Goal: Task Accomplishment & Management: Use online tool/utility

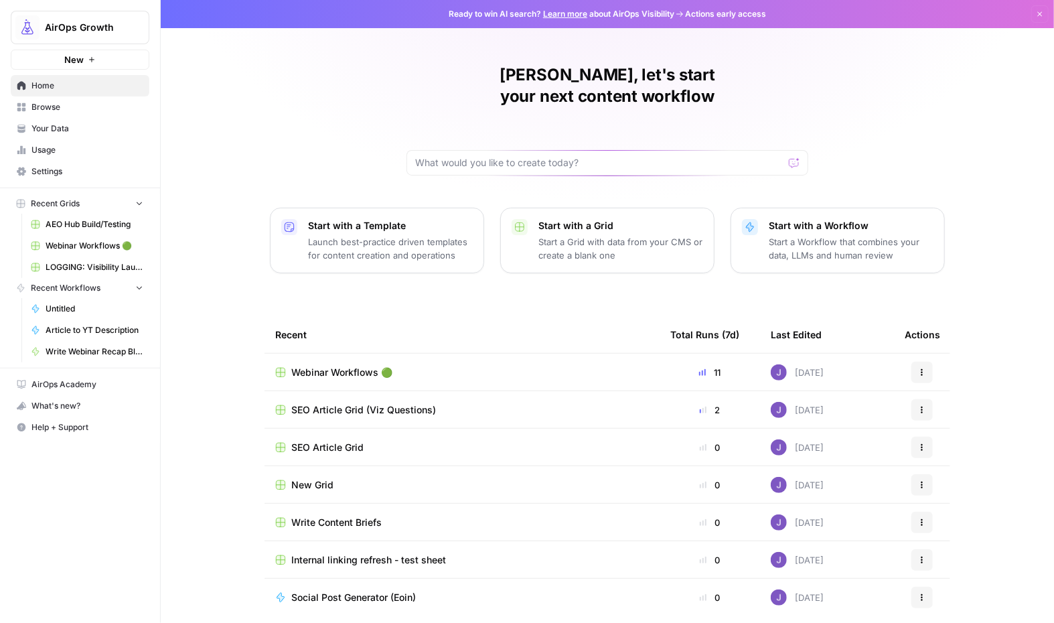
click at [333, 359] on td "Webinar Workflows 🟢" at bounding box center [461, 371] width 395 height 37
click at [333, 365] on span "Webinar Workflows 🟢" at bounding box center [341, 371] width 101 height 13
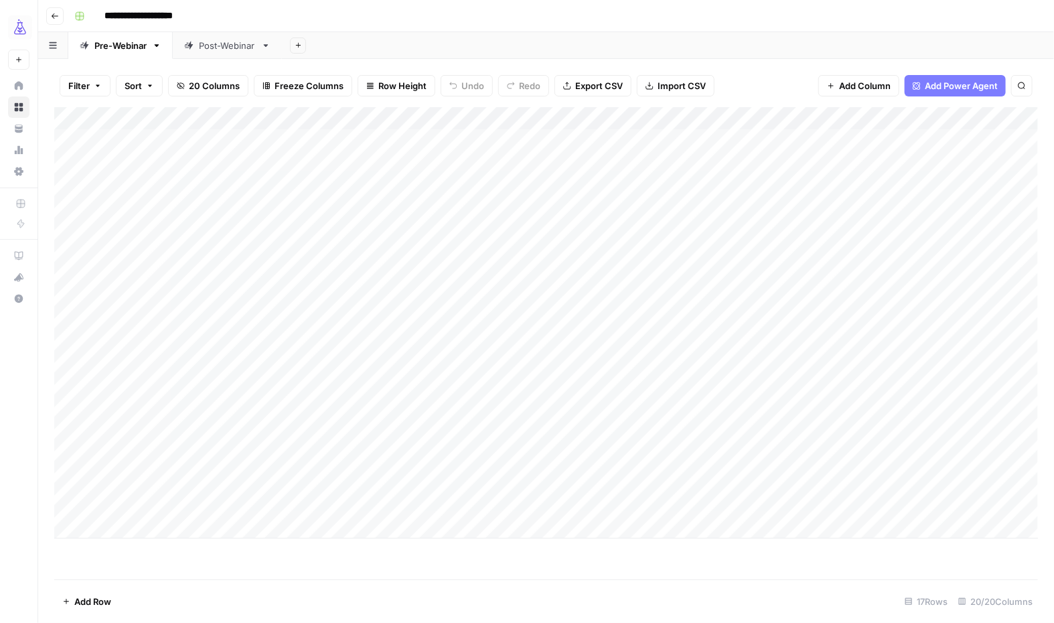
click at [234, 50] on div "Post-Webinar" at bounding box center [227, 45] width 57 height 13
click at [396, 502] on div "Add Column" at bounding box center [545, 343] width 983 height 472
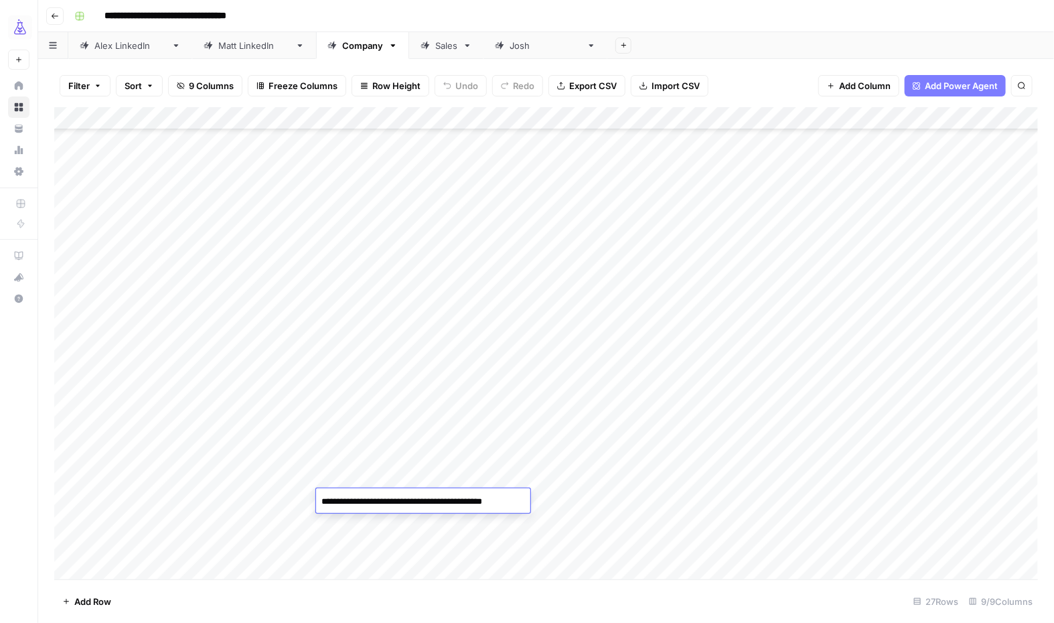
click at [517, 475] on div "Add Column" at bounding box center [545, 343] width 983 height 472
click at [108, 566] on div "Add Column" at bounding box center [545, 343] width 983 height 472
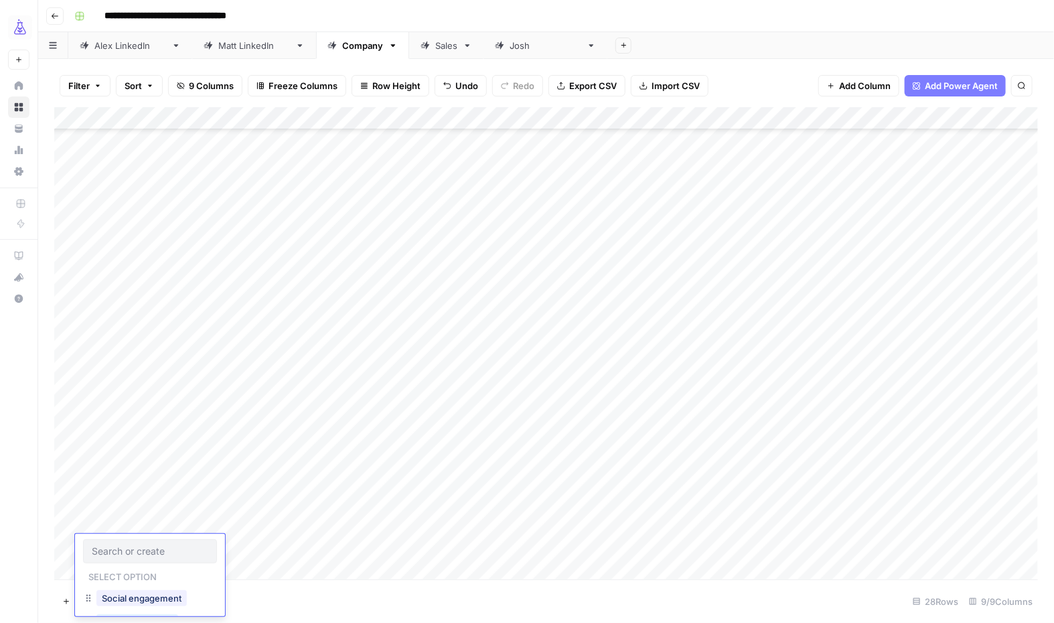
scroll to position [209, 0]
click at [133, 595] on button "Social engagement" at bounding box center [141, 598] width 90 height 16
click at [269, 543] on div "Add Column" at bounding box center [545, 343] width 983 height 472
click at [413, 519] on div "Add Column" at bounding box center [545, 343] width 983 height 472
drag, startPoint x: 435, startPoint y: 530, endPoint x: 435, endPoint y: 548, distance: 17.4
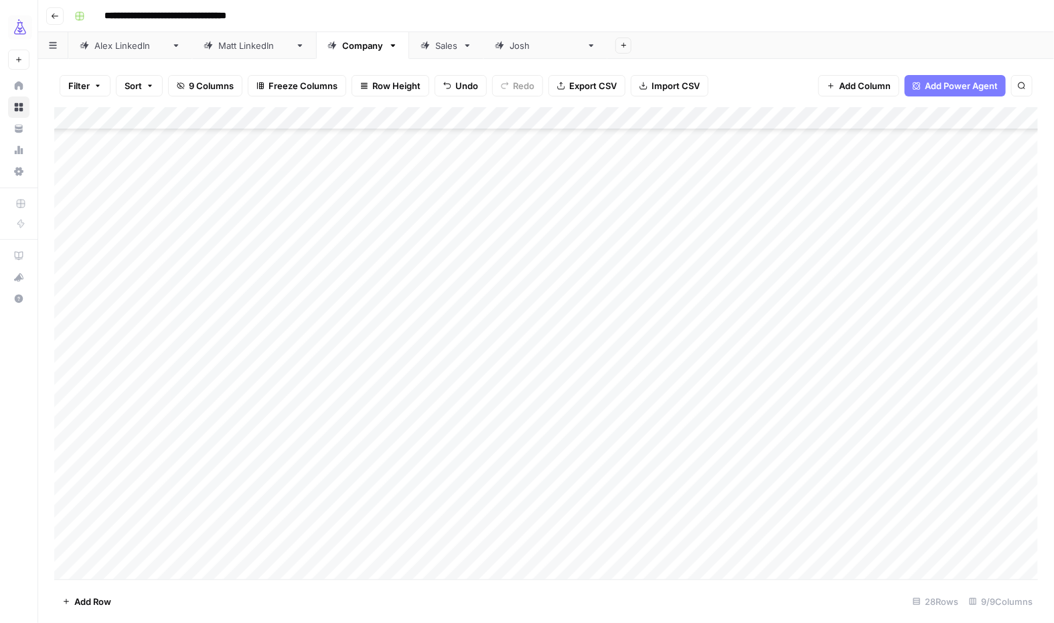
click at [435, 548] on div "Add Column" at bounding box center [545, 343] width 983 height 472
click at [408, 524] on div "Add Column" at bounding box center [545, 343] width 983 height 472
click at [485, 546] on div "Add Column" at bounding box center [545, 343] width 983 height 472
click at [394, 525] on div "Add Column" at bounding box center [545, 343] width 983 height 472
click at [400, 505] on div "Add Column" at bounding box center [545, 343] width 983 height 472
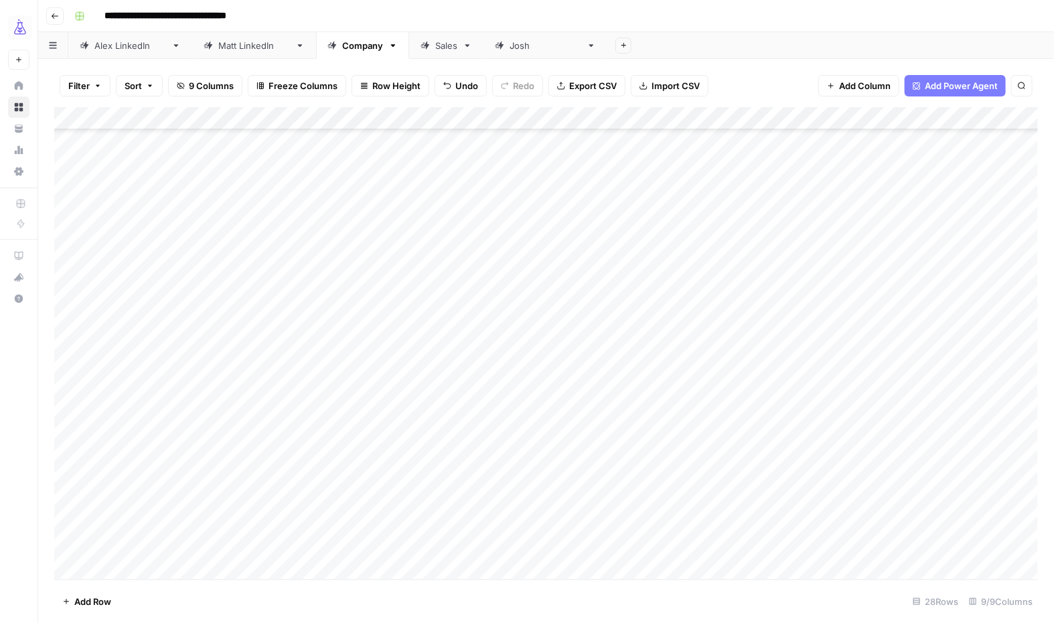
click at [400, 505] on div "Add Column" at bounding box center [545, 343] width 983 height 472
click at [386, 551] on div "Add Column" at bounding box center [545, 343] width 983 height 472
click at [386, 551] on textarea "**********" at bounding box center [428, 546] width 224 height 19
click at [369, 534] on div at bounding box center [423, 545] width 214 height 25
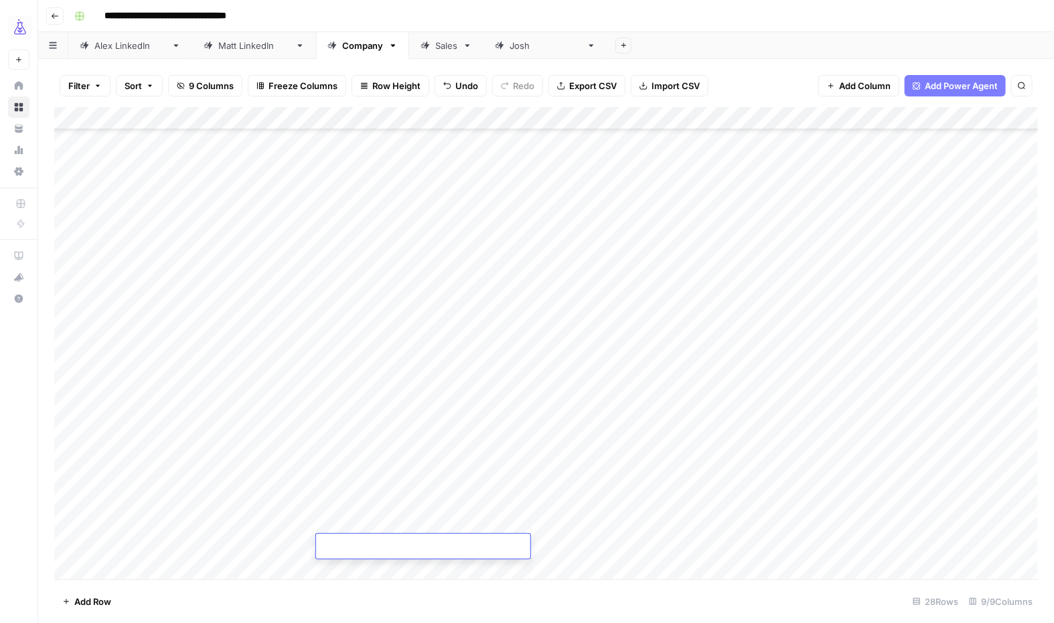
click at [369, 534] on div at bounding box center [423, 545] width 214 height 25
click at [354, 546] on textarea at bounding box center [423, 546] width 214 height 19
paste textarea "**********"
type textarea "**********"
click at [268, 497] on div "Add Column" at bounding box center [545, 343] width 983 height 472
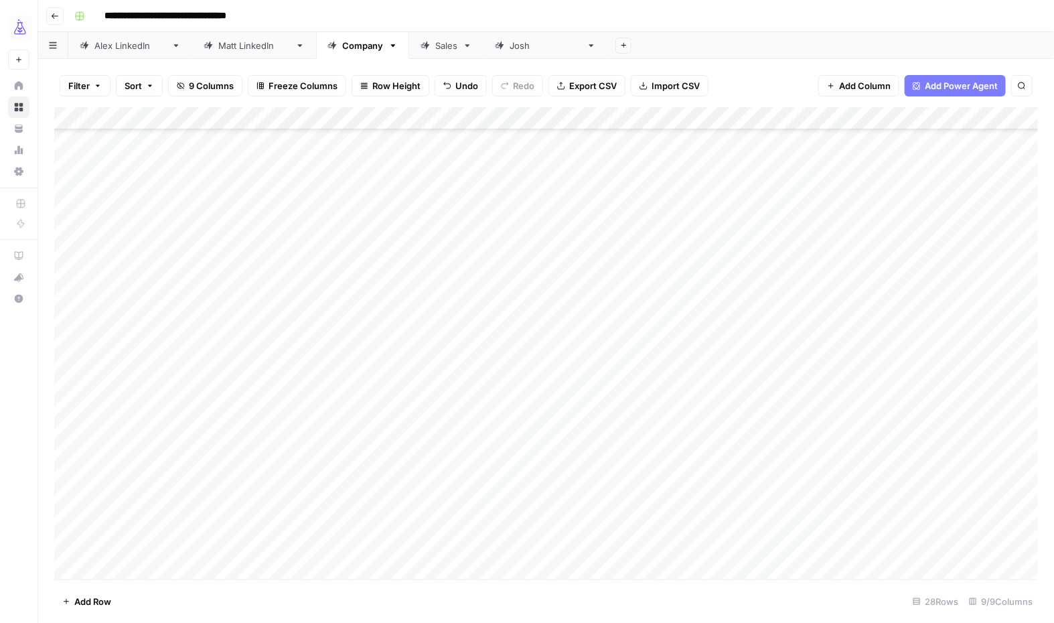
click at [258, 553] on div "Add Column" at bounding box center [545, 343] width 983 height 472
click at [497, 538] on div "Add Column" at bounding box center [545, 343] width 983 height 472
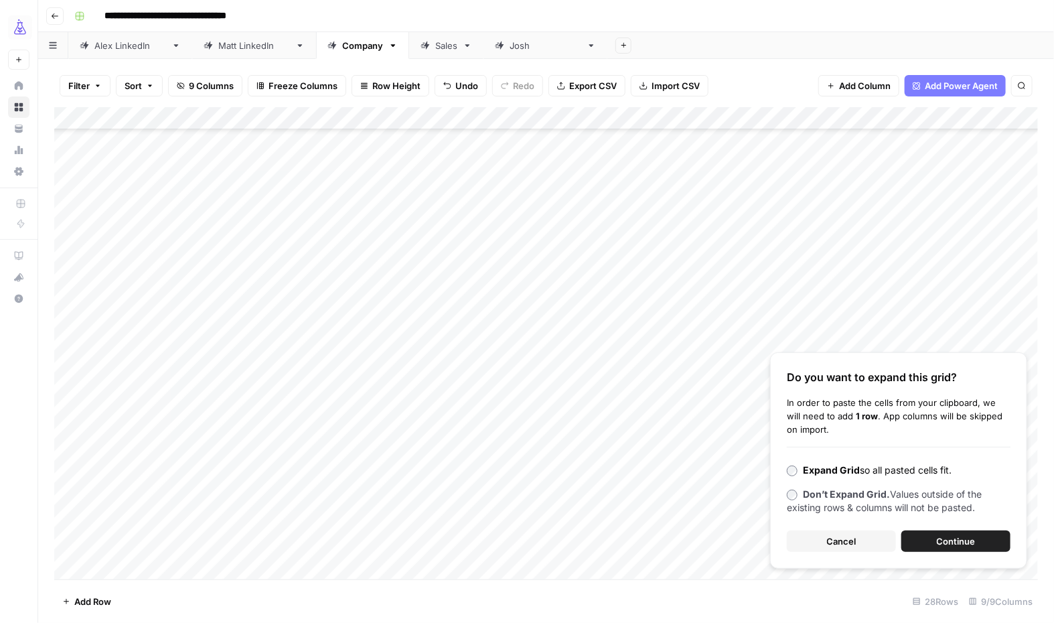
click at [497, 551] on div "Add Column" at bounding box center [545, 343] width 983 height 472
click at [497, 551] on textarea at bounding box center [543, 546] width 214 height 19
type textarea "**********"
click at [857, 540] on button "Cancel" at bounding box center [840, 540] width 109 height 21
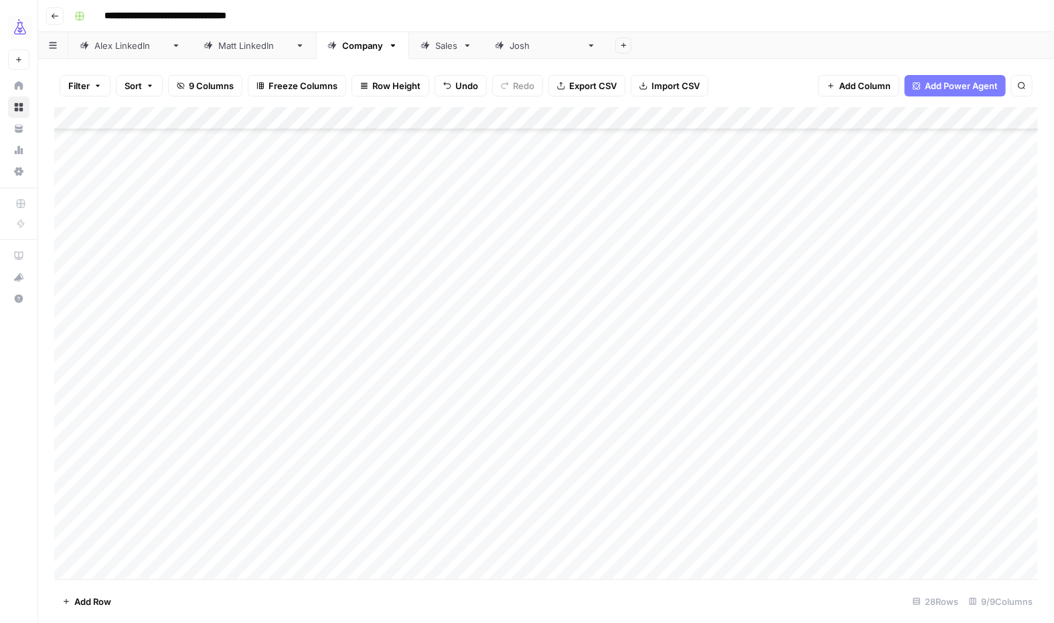
click at [513, 548] on div "Add Column" at bounding box center [545, 343] width 983 height 472
click at [513, 548] on textarea "**********" at bounding box center [570, 560] width 268 height 46
click at [500, 539] on textarea at bounding box center [543, 546] width 214 height 19
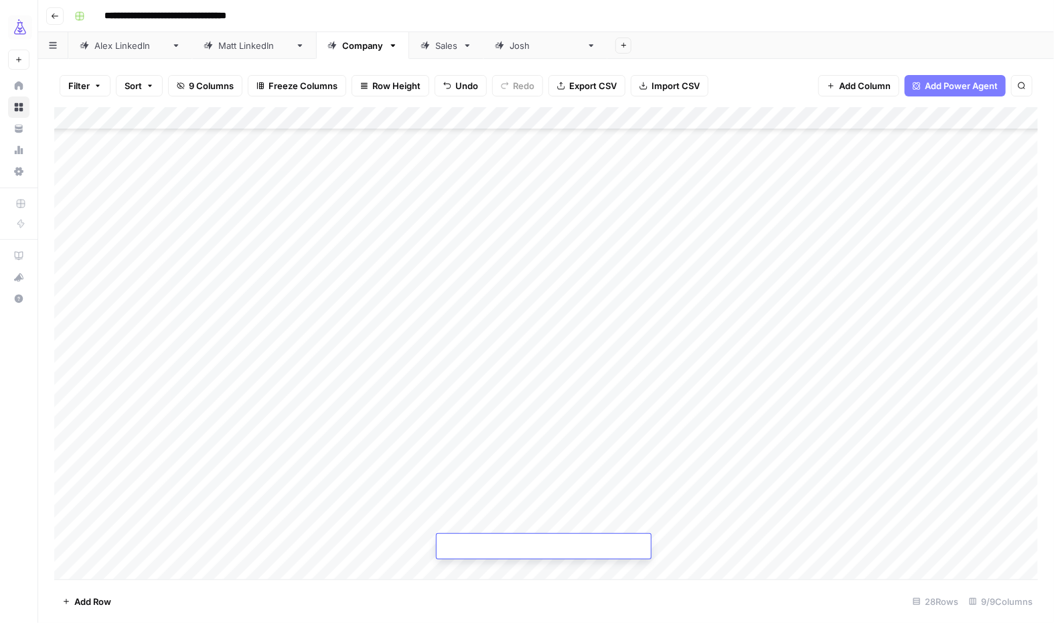
click at [499, 540] on textarea at bounding box center [543, 546] width 214 height 19
paste textarea "**********"
type textarea "**********"
click at [509, 526] on div "Add Column" at bounding box center [545, 343] width 983 height 472
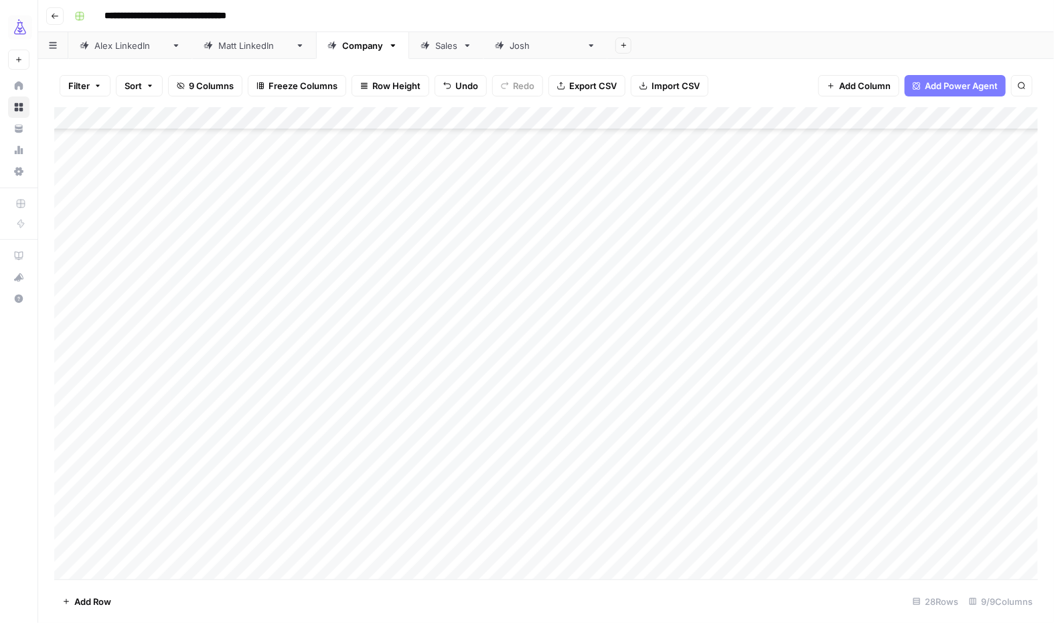
click at [737, 547] on div "Add Column" at bounding box center [545, 343] width 983 height 472
click at [853, 549] on div "Add Column" at bounding box center [545, 343] width 983 height 472
click at [904, 546] on div "Add Column" at bounding box center [545, 343] width 983 height 472
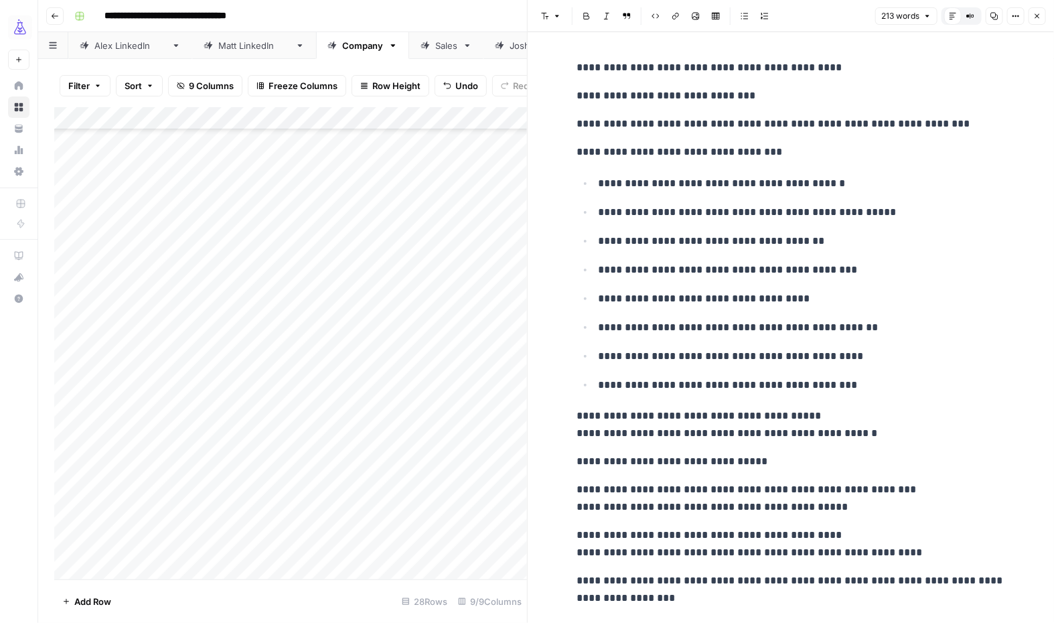
click at [479, 542] on div "Add Column" at bounding box center [290, 343] width 473 height 472
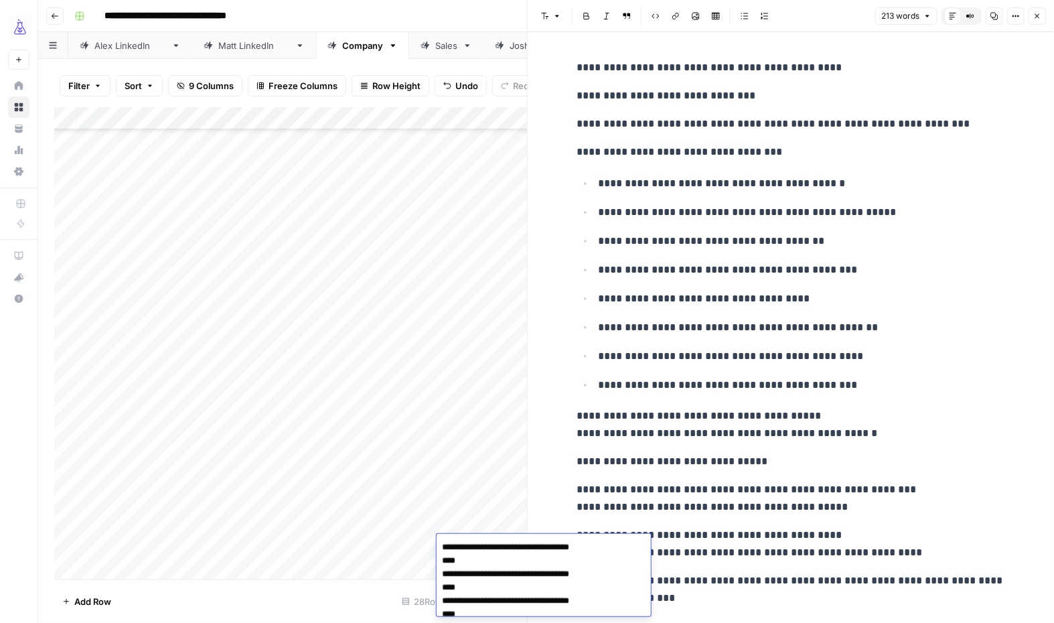
scroll to position [957, 0]
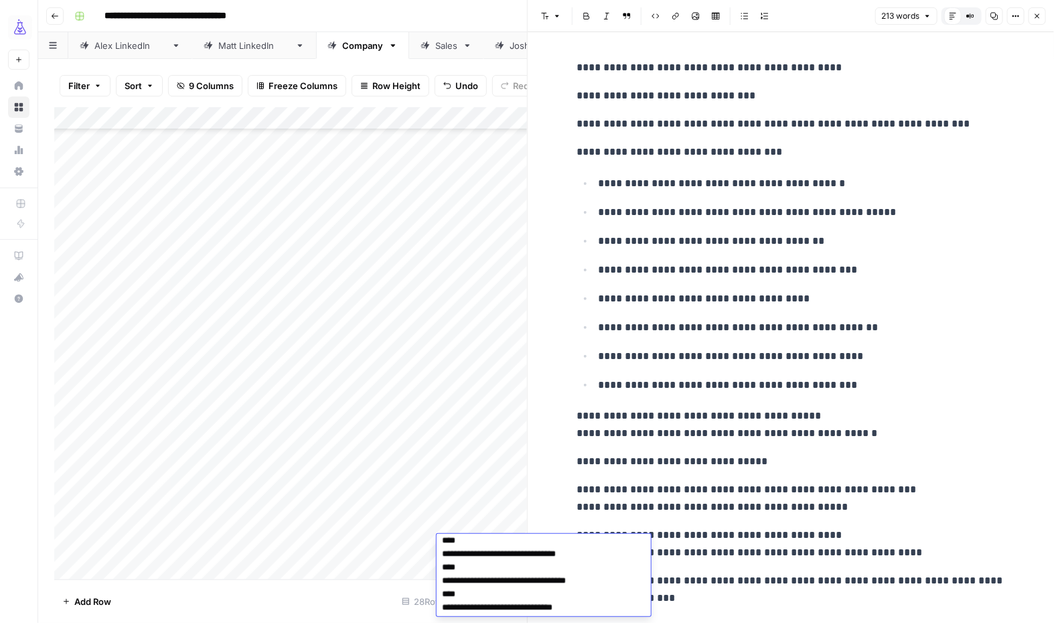
click at [1041, 17] on icon "button" at bounding box center [1037, 16] width 8 height 8
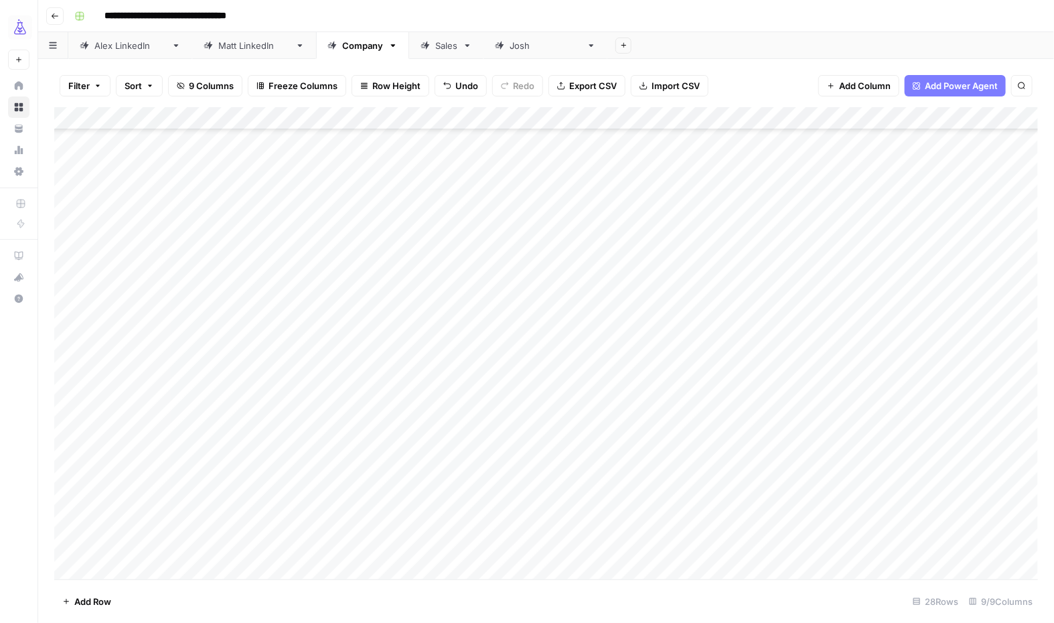
click at [418, 549] on div "Add Column" at bounding box center [545, 343] width 983 height 472
click at [576, 532] on div "Add Column" at bounding box center [545, 343] width 983 height 472
click at [1024, 545] on div "Add Column" at bounding box center [545, 343] width 983 height 472
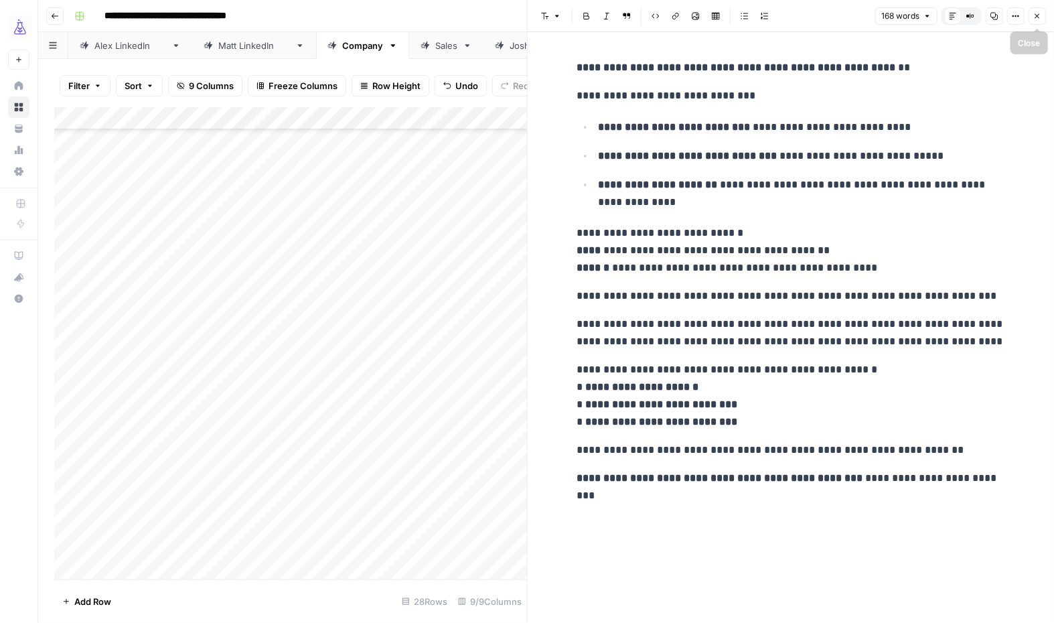
click at [1031, 16] on button "Close" at bounding box center [1036, 15] width 17 height 17
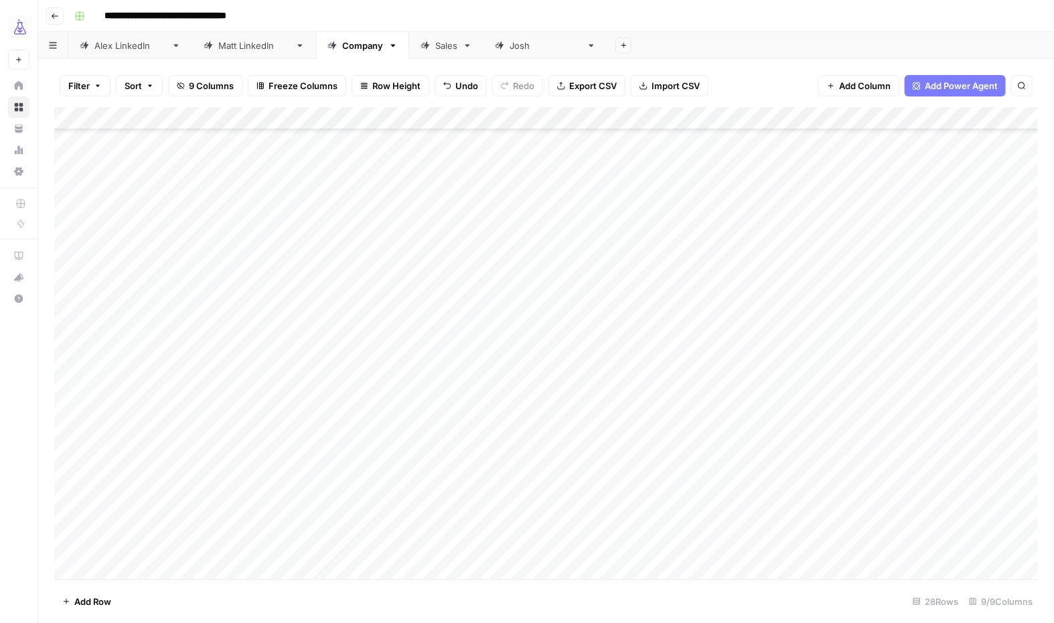
click at [523, 550] on div "Add Column" at bounding box center [545, 343] width 983 height 472
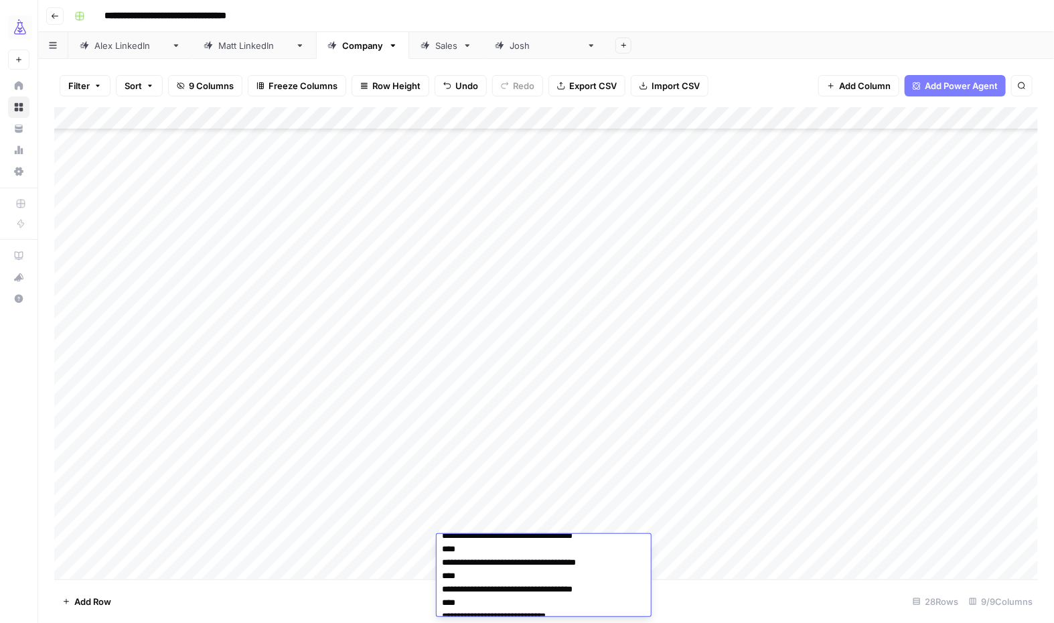
scroll to position [329, 0]
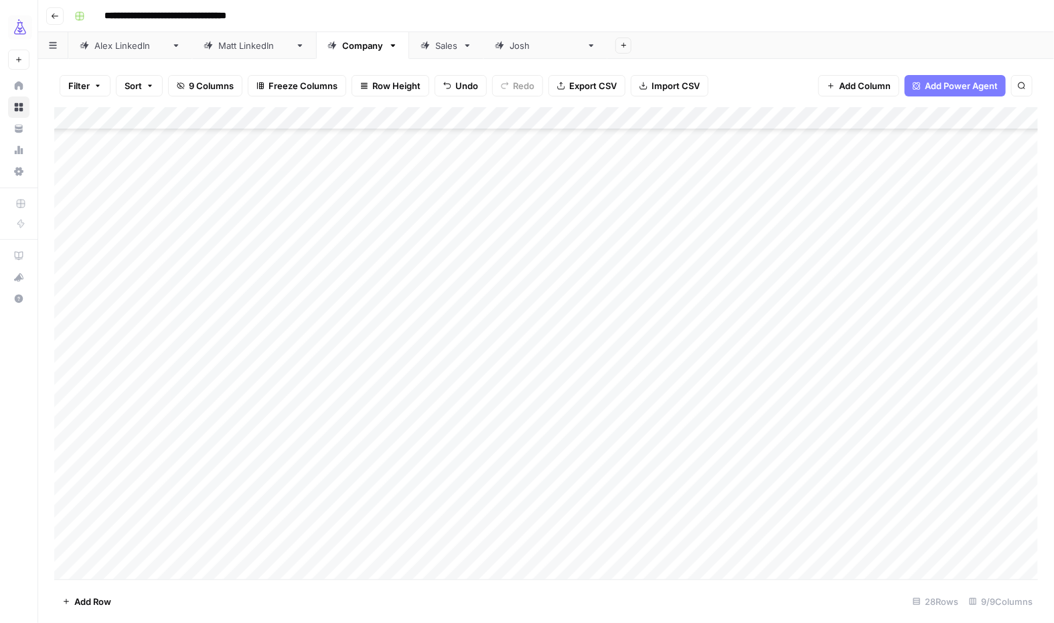
click at [335, 583] on footer "Add Row 28 Rows 9/9 Columns" at bounding box center [545, 601] width 983 height 44
click at [362, 544] on div "Add Column" at bounding box center [545, 343] width 983 height 472
click at [256, 545] on div "Add Column" at bounding box center [545, 343] width 983 height 472
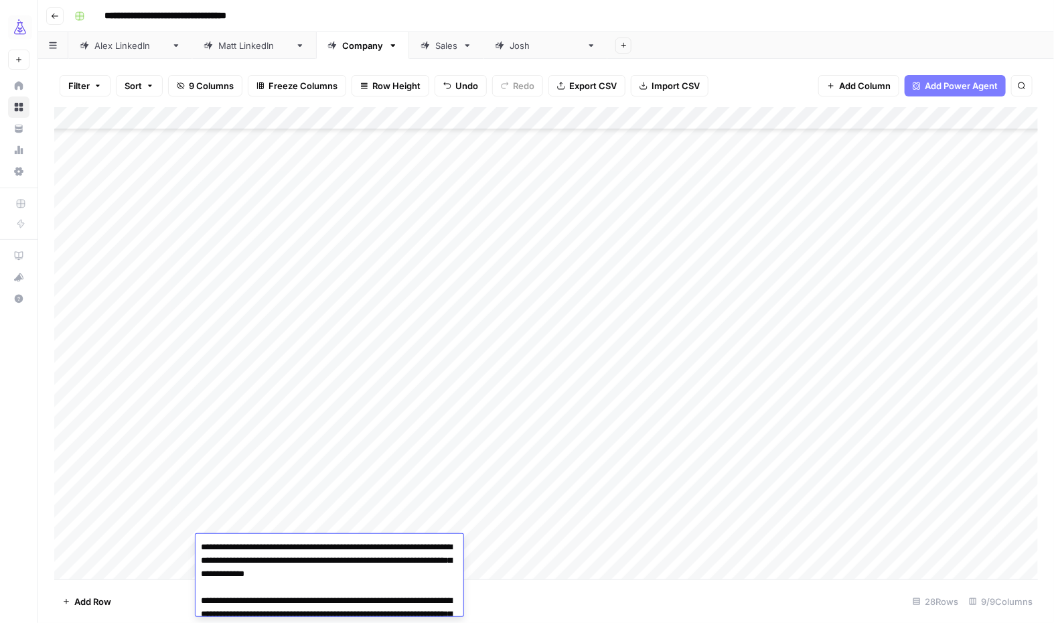
scroll to position [435, 0]
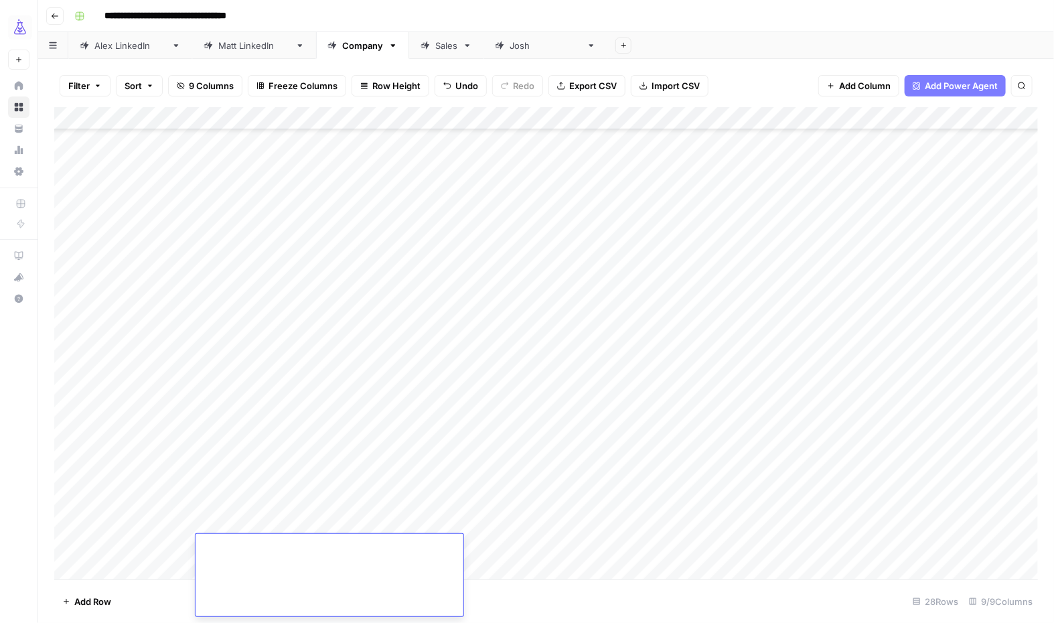
click at [256, 545] on textarea at bounding box center [329, 359] width 268 height 514
click at [254, 545] on textarea at bounding box center [329, 406] width 268 height 420
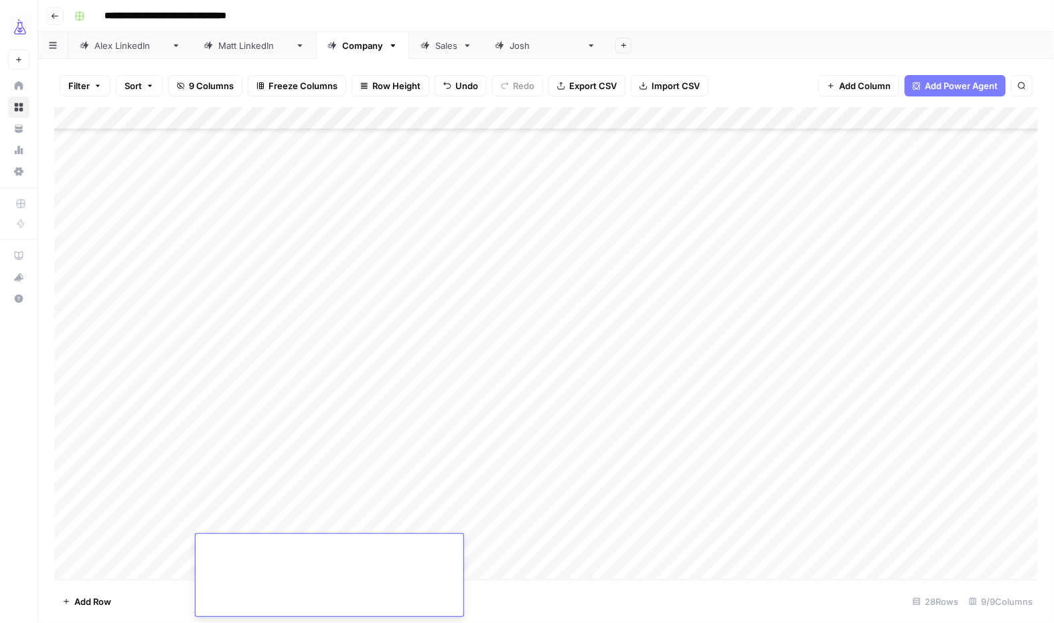
click at [254, 545] on textarea at bounding box center [329, 406] width 268 height 420
click at [254, 545] on textarea at bounding box center [329, 446] width 268 height 340
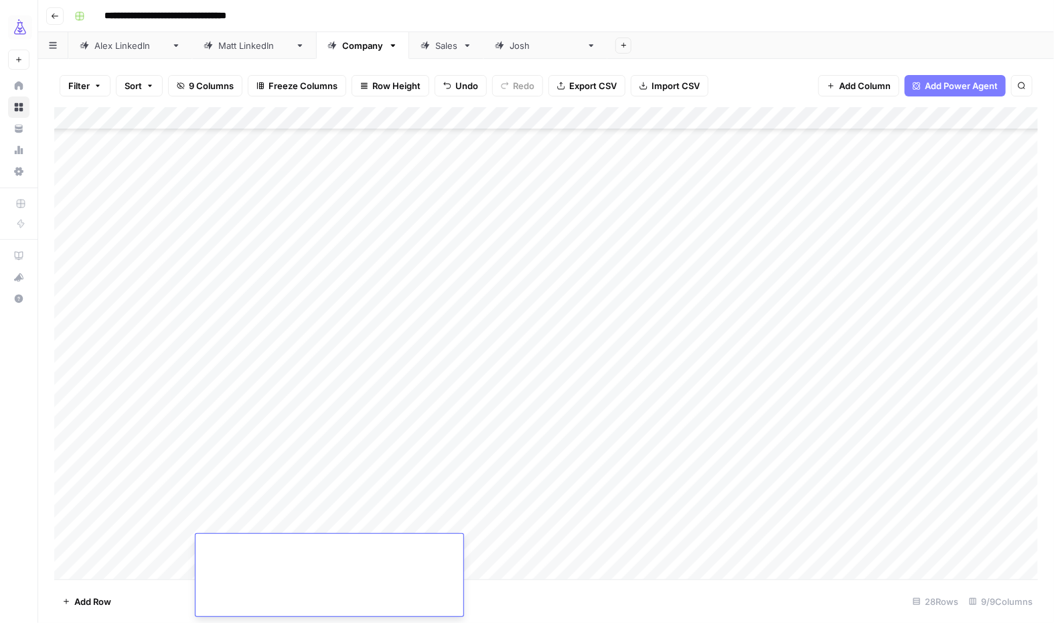
click at [254, 545] on textarea at bounding box center [329, 446] width 268 height 340
click at [252, 545] on textarea "**********" at bounding box center [329, 487] width 268 height 260
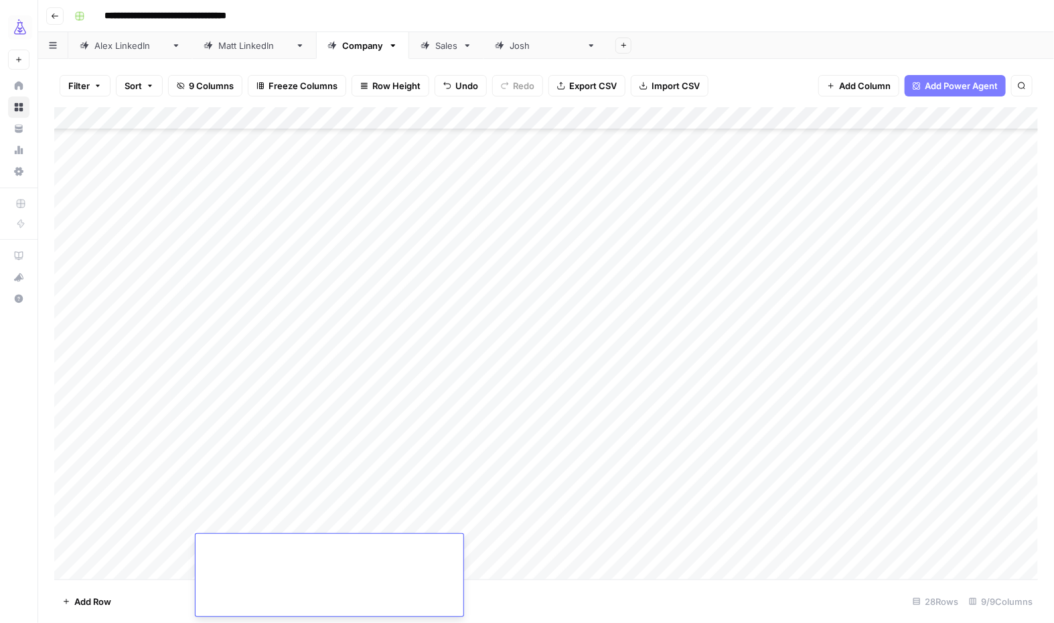
type textarea "**********"
click at [256, 544] on textarea "**********" at bounding box center [329, 560] width 268 height 112
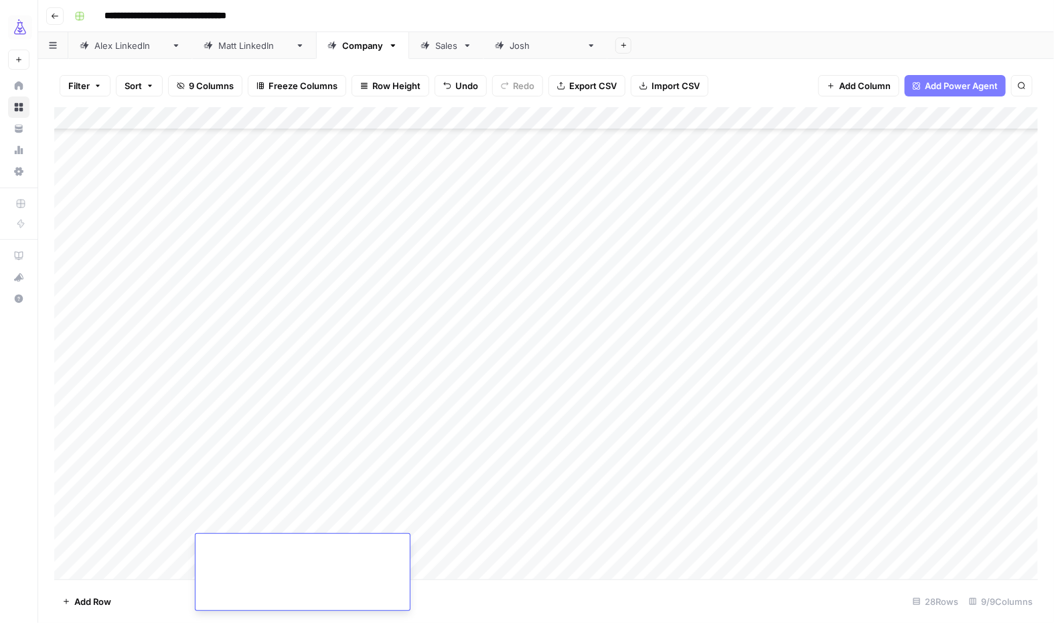
scroll to position [0, 0]
click at [525, 570] on div "Add Column" at bounding box center [545, 343] width 983 height 472
click at [784, 523] on div "Add Column" at bounding box center [545, 343] width 983 height 472
